Goal: Check status: Check status

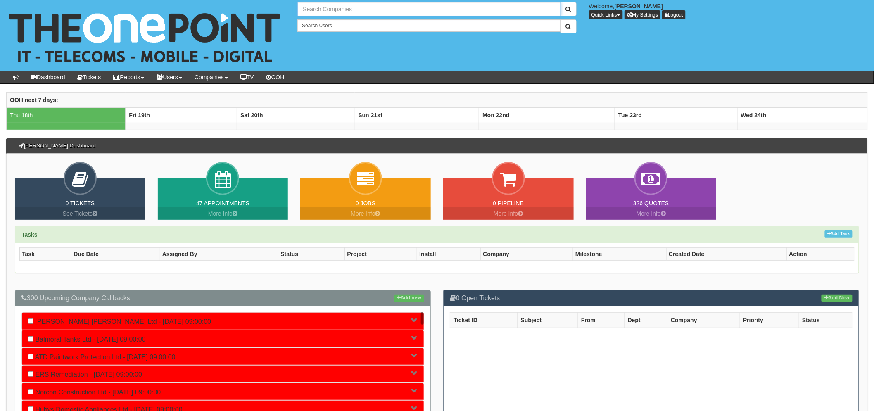
click at [315, 14] on input "text" at bounding box center [428, 9] width 263 height 14
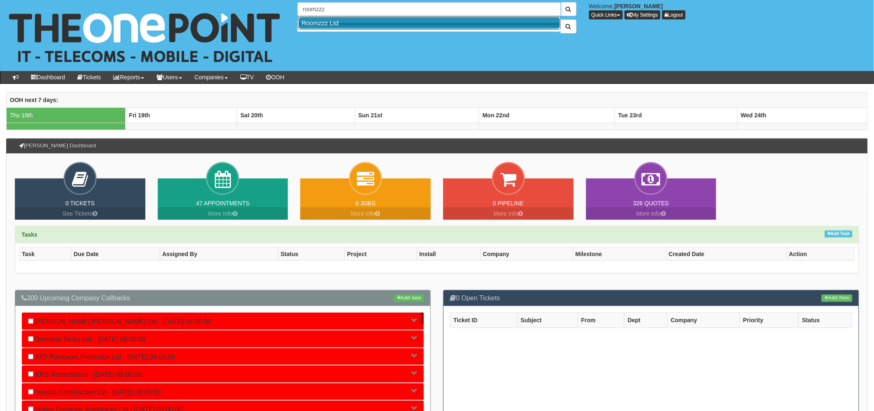
click at [334, 24] on link "Roomzzz Ltd" at bounding box center [429, 23] width 261 height 12
type input "Roomzzz Ltd"
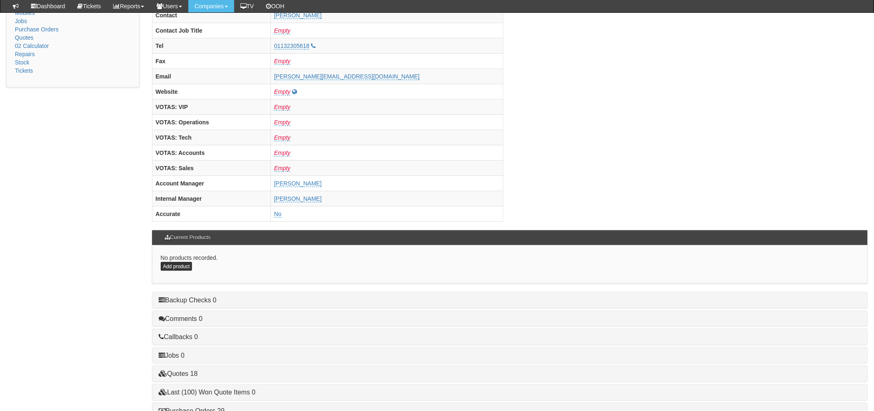
scroll to position [325, 0]
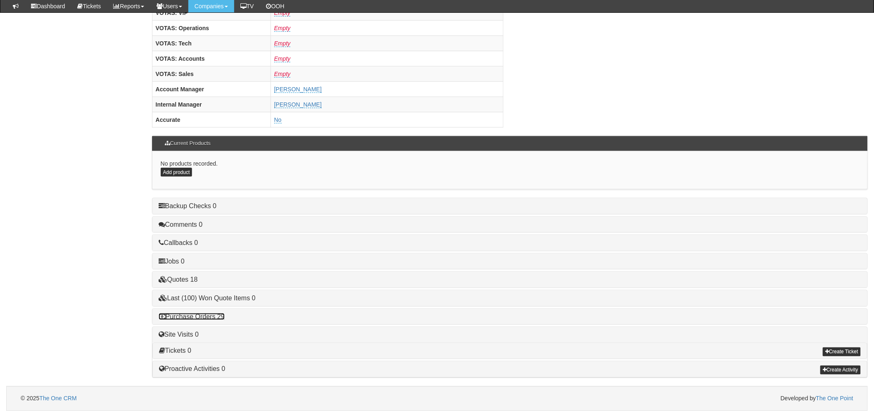
drag, startPoint x: 213, startPoint y: 317, endPoint x: 232, endPoint y: 317, distance: 18.6
click at [213, 317] on link "Purchase Orders 29" at bounding box center [192, 316] width 66 height 7
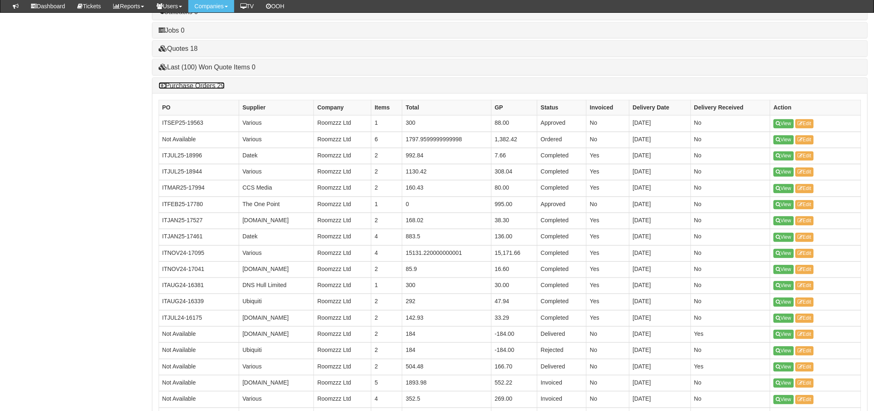
scroll to position [554, 0]
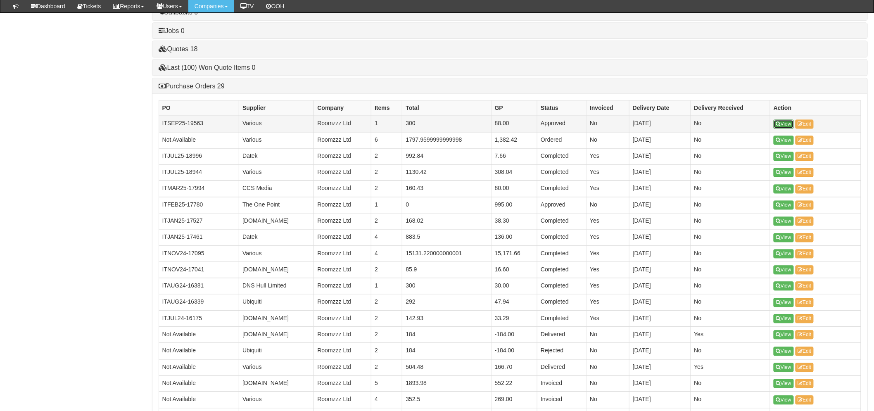
click at [784, 127] on link "View" at bounding box center [783, 124] width 20 height 9
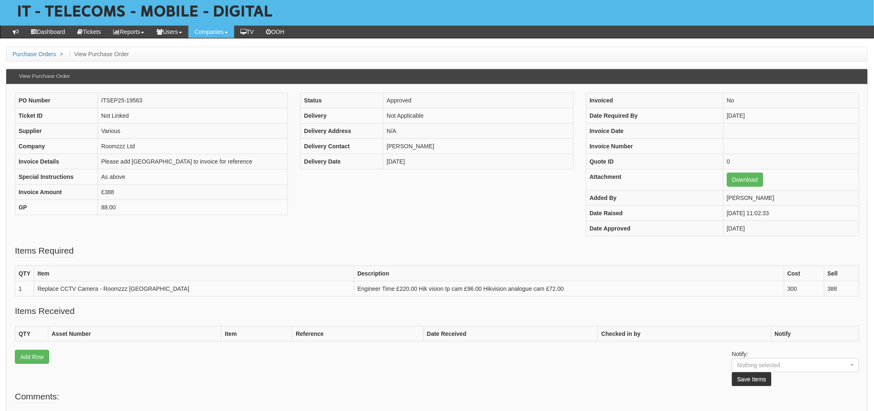
scroll to position [46, 0]
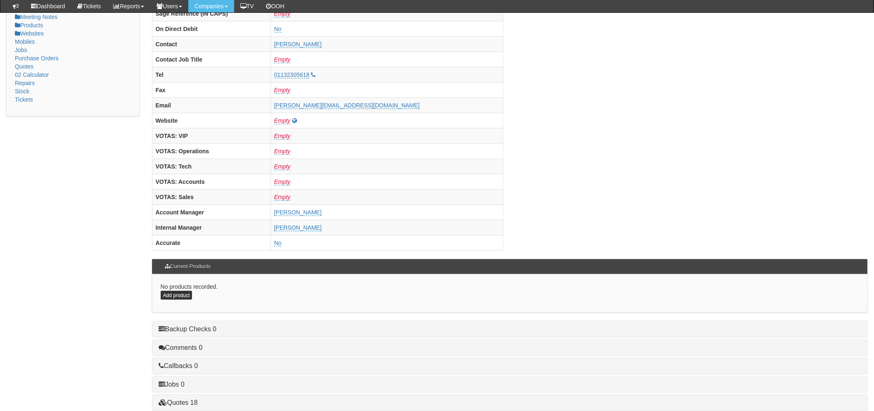
scroll to position [321, 0]
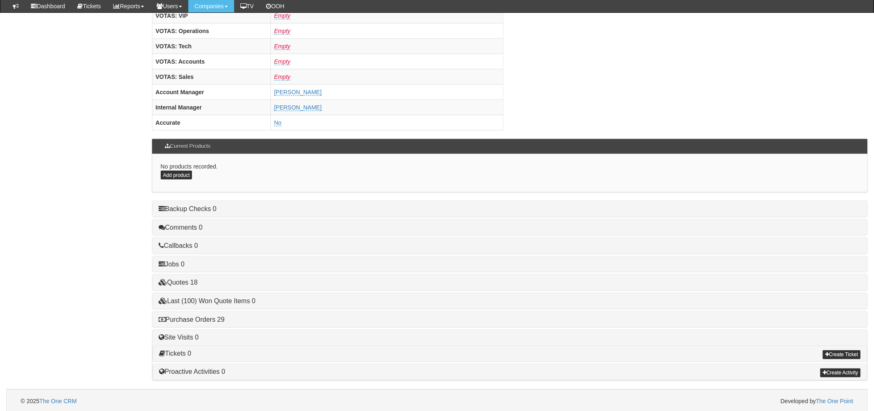
click at [192, 324] on div "Purchase Orders 29" at bounding box center [509, 320] width 715 height 16
click at [193, 321] on link "Purchase Orders 29" at bounding box center [192, 319] width 66 height 7
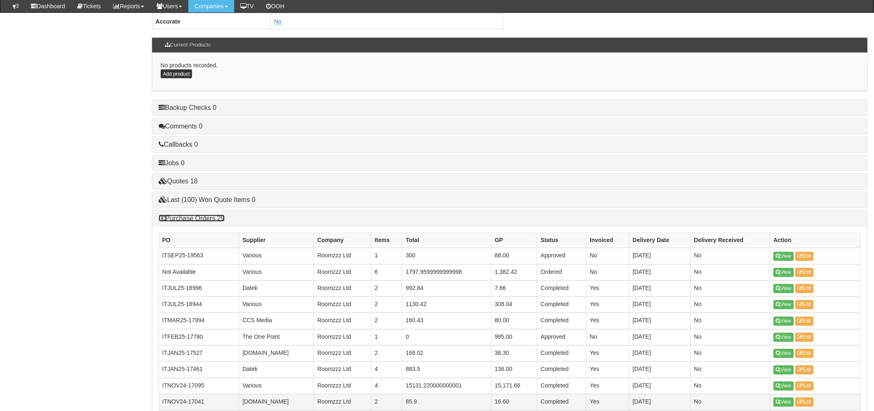
scroll to position [505, 0]
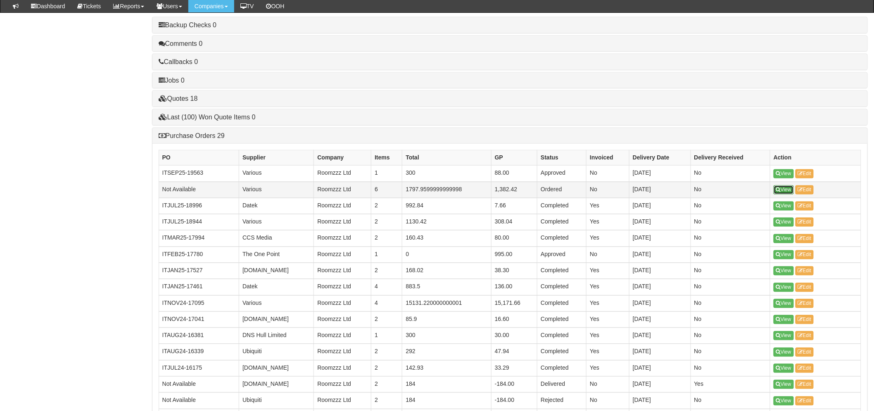
click at [777, 192] on icon at bounding box center [778, 189] width 5 height 5
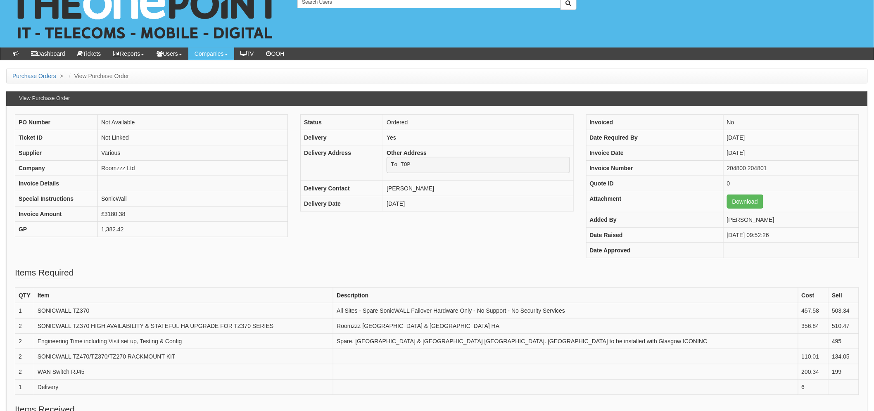
scroll to position [46, 0]
